Goal: Navigation & Orientation: Find specific page/section

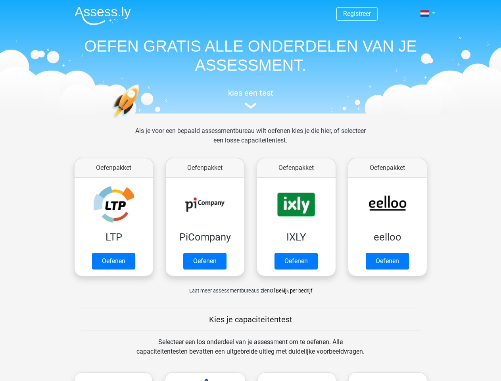
click at [425, 13] on span at bounding box center [424, 13] width 8 height 6
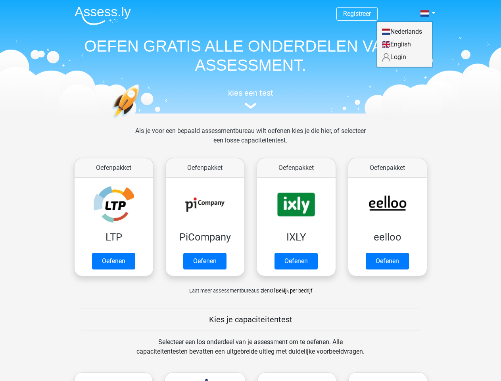
click at [227, 290] on span "Laat meer assessmentbureaus zien" at bounding box center [229, 290] width 80 height 6
